Goal: Check status

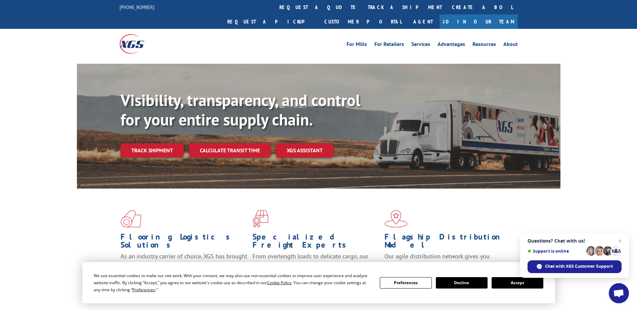
click at [167, 143] on link "Track shipment" at bounding box center [152, 150] width 63 height 14
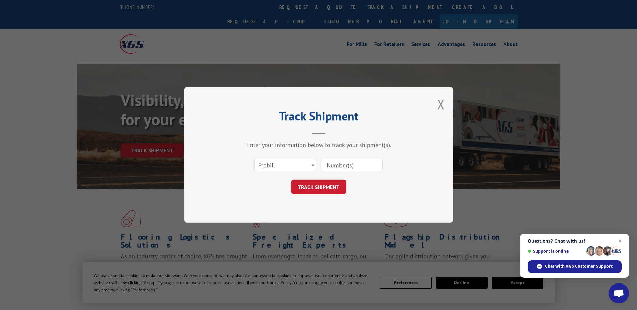
click at [335, 159] on input at bounding box center [352, 166] width 62 height 14
paste input "936064146"
type input "936064146"
click at [325, 190] on button "TRACK SHIPMENT" at bounding box center [318, 187] width 55 height 14
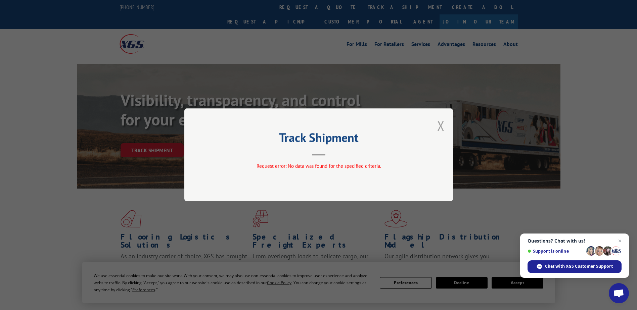
click at [443, 129] on button "Close modal" at bounding box center [440, 126] width 7 height 18
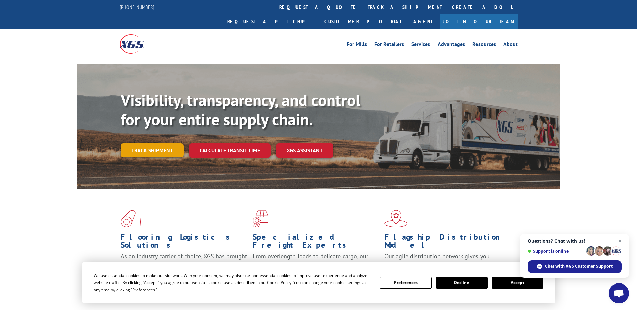
click at [168, 143] on link "Track shipment" at bounding box center [152, 150] width 63 height 14
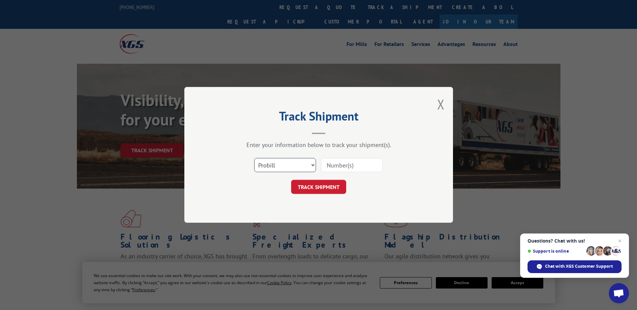
click at [260, 165] on select "Select category... Probill BOL PO" at bounding box center [285, 166] width 62 height 14
select select "bol"
click at [254, 159] on select "Select category... Probill BOL PO" at bounding box center [285, 166] width 62 height 14
click at [335, 168] on input at bounding box center [352, 166] width 62 height 14
paste input "936064146"
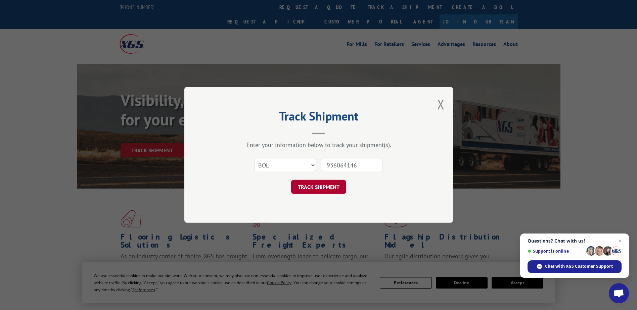
type input "936064146"
click at [339, 186] on button "TRACK SHIPMENT" at bounding box center [318, 187] width 55 height 14
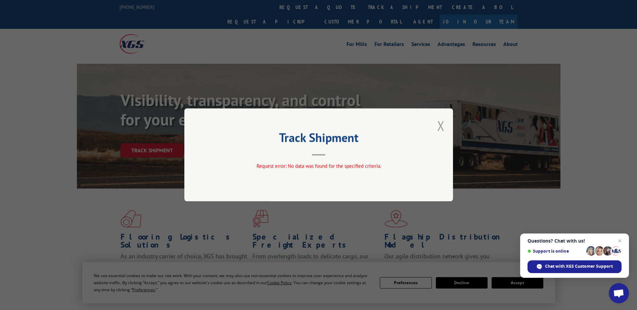
click at [441, 126] on button "Close modal" at bounding box center [440, 126] width 7 height 18
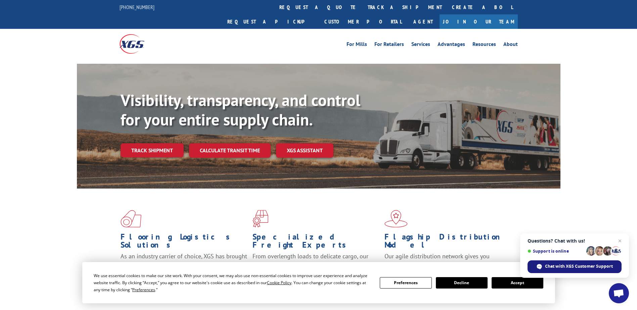
click at [599, 266] on span "Chat with XGS Customer Support" at bounding box center [579, 267] width 68 height 6
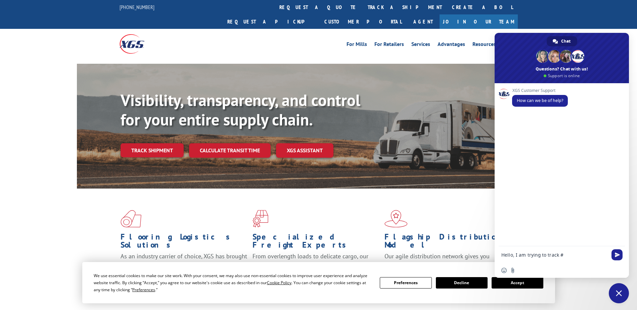
paste textarea "936064146"
type textarea "Hello, I am trying to track # 936064146 and it does not pull up. Can you assist?"
click at [617, 253] on span "Send" at bounding box center [617, 254] width 5 height 5
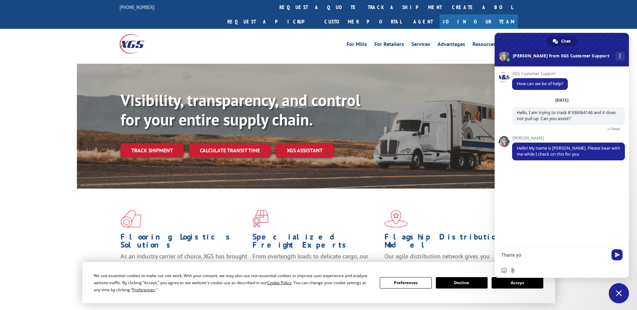
type textarea "Thank you"
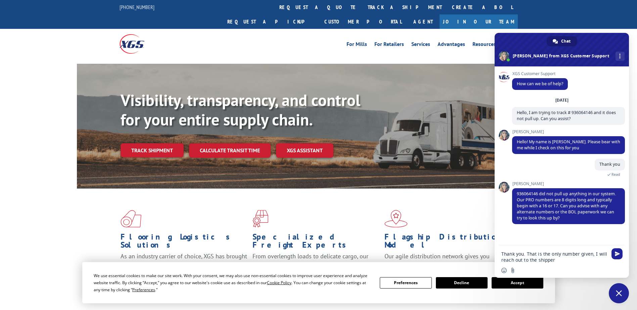
type textarea "Thank you. That is the only number given, I will reach out to the shipper."
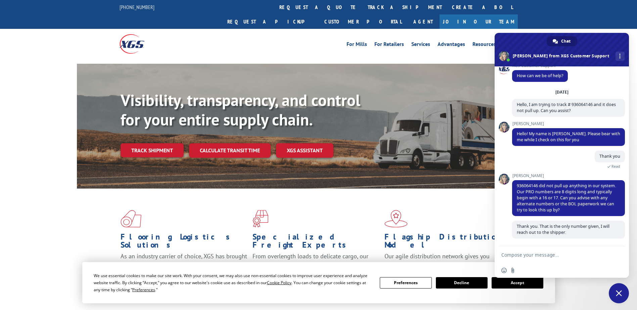
scroll to position [8, 0]
